Goal: Information Seeking & Learning: Learn about a topic

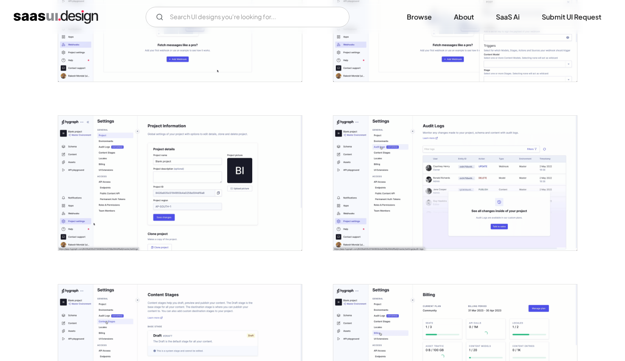
scroll to position [1648, 0]
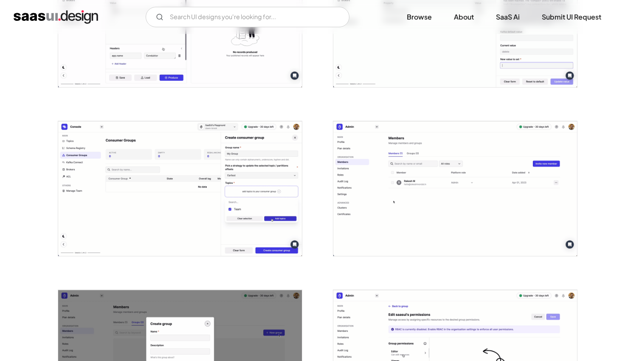
scroll to position [1075, 0]
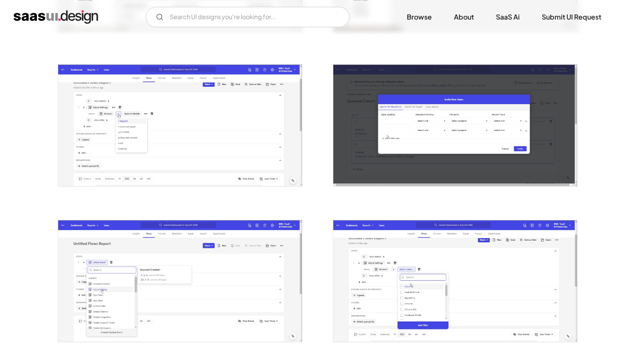
scroll to position [598, 0]
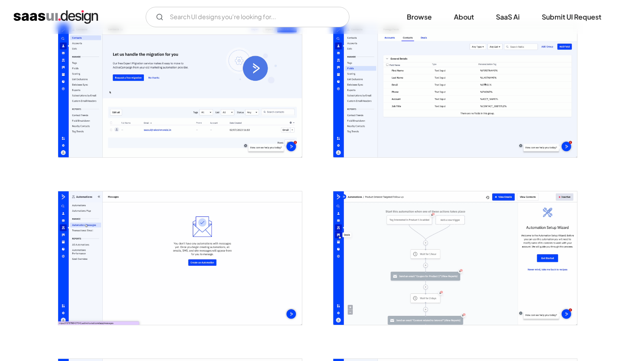
scroll to position [1446, 0]
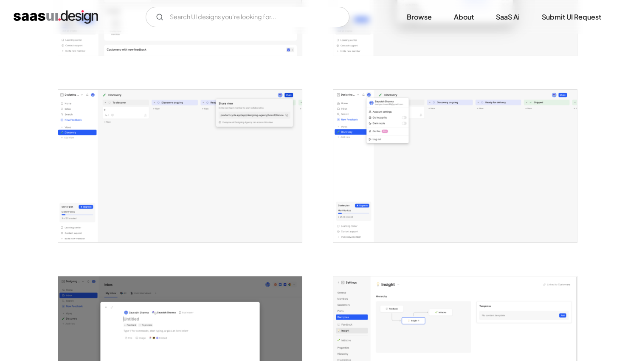
scroll to position [1788, 0]
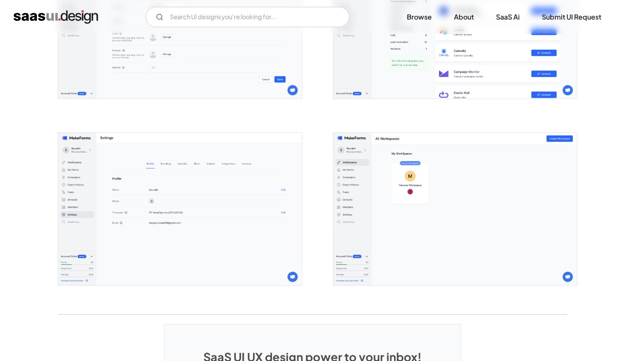
scroll to position [2130, 0]
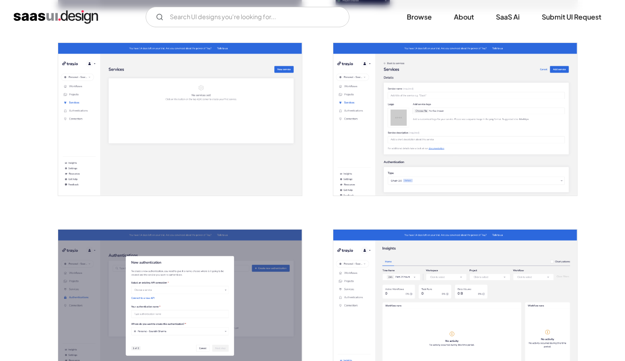
scroll to position [1469, 0]
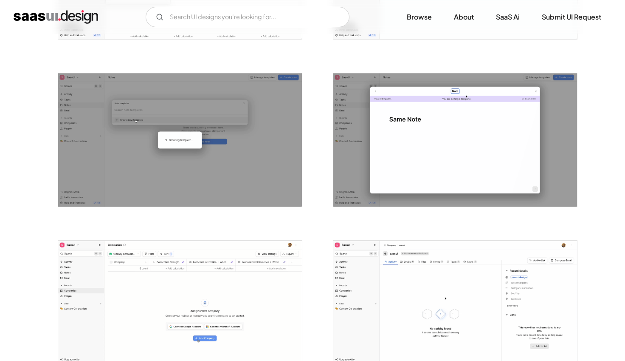
scroll to position [1361, 0]
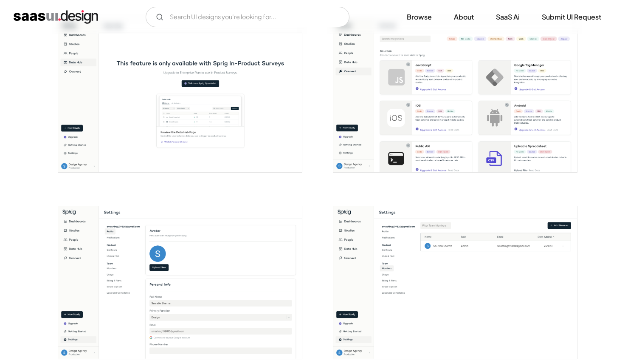
scroll to position [1285, 0]
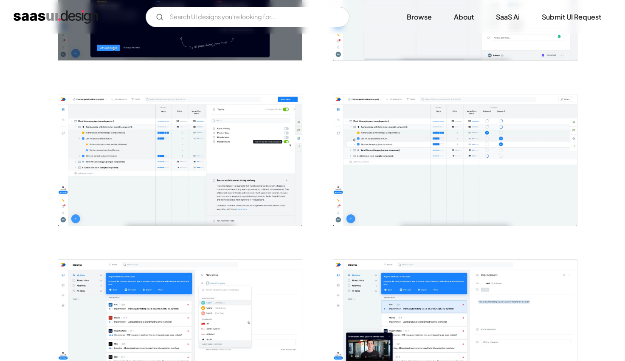
scroll to position [437, 0]
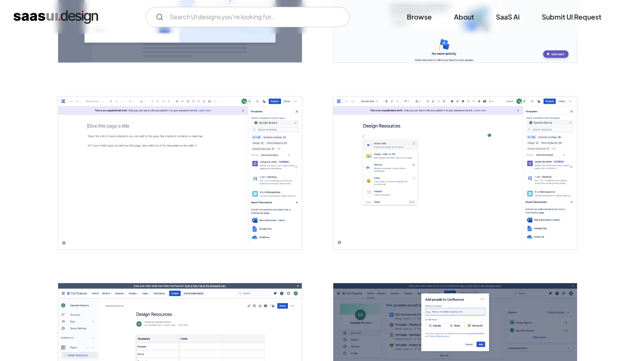
scroll to position [1007, 0]
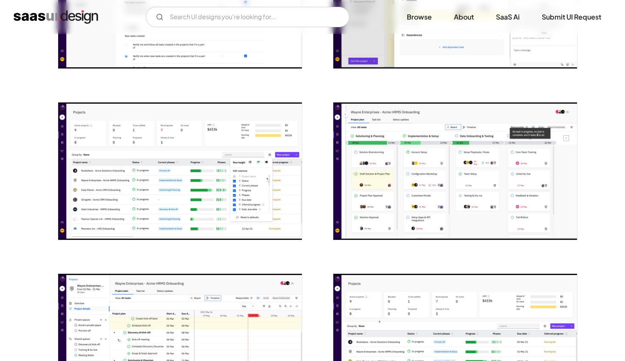
scroll to position [798, 0]
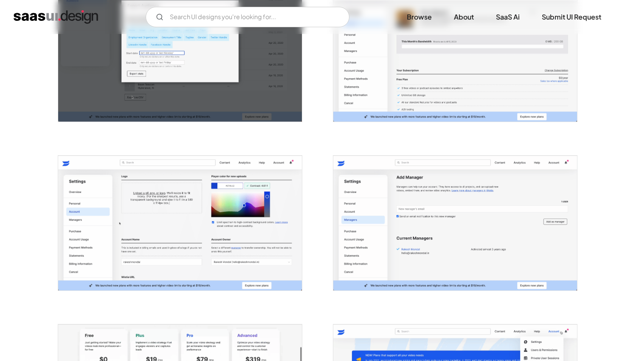
scroll to position [1391, 0]
